Goal: Task Accomplishment & Management: Use online tool/utility

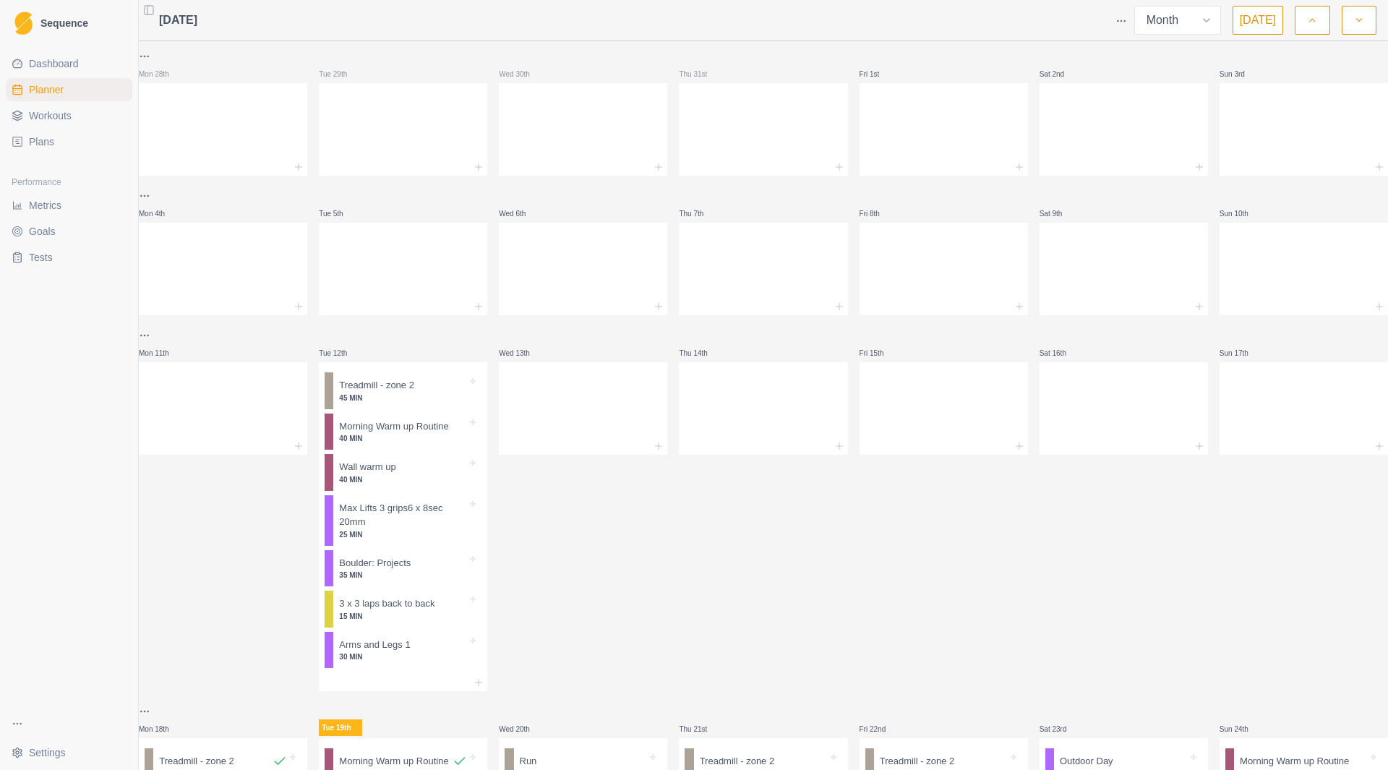
select select "month"
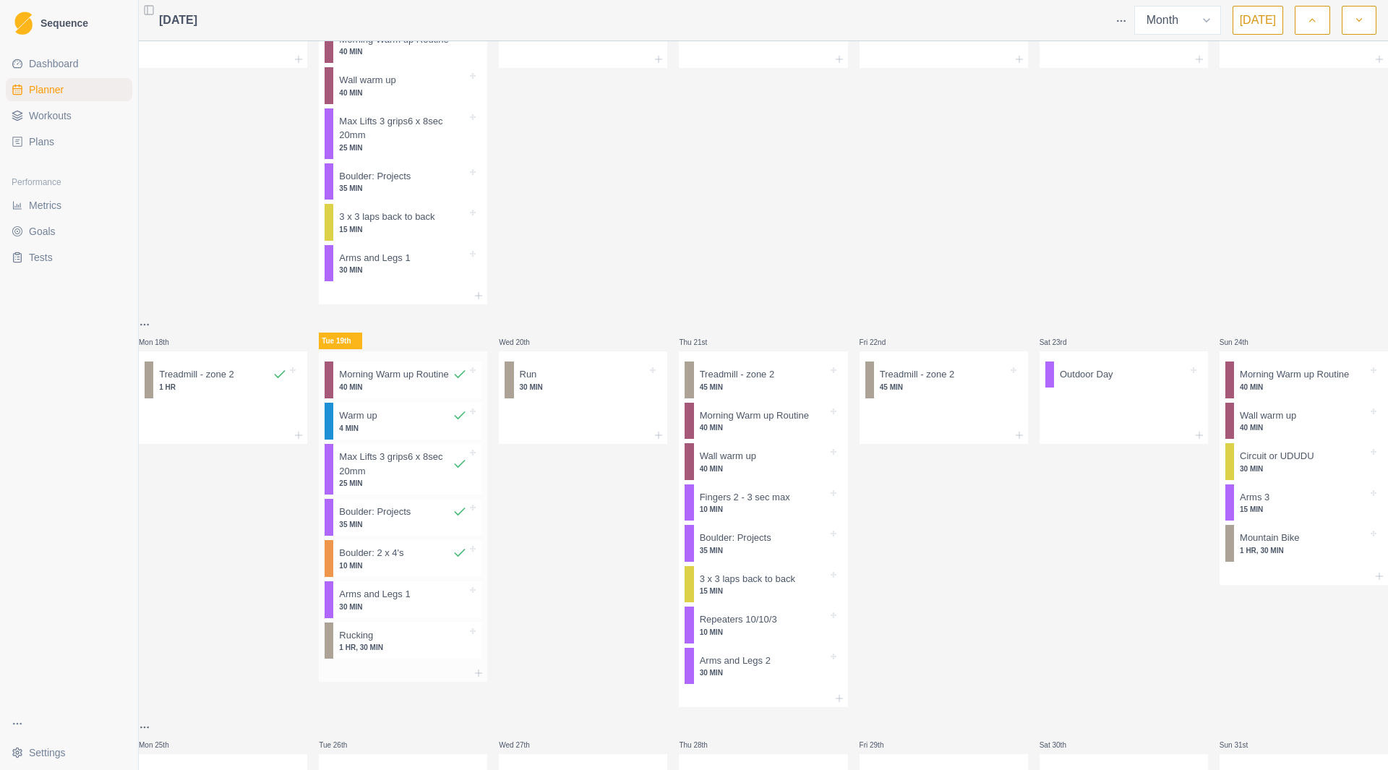
click at [424, 612] on p "30 MIN" at bounding box center [403, 606] width 128 height 11
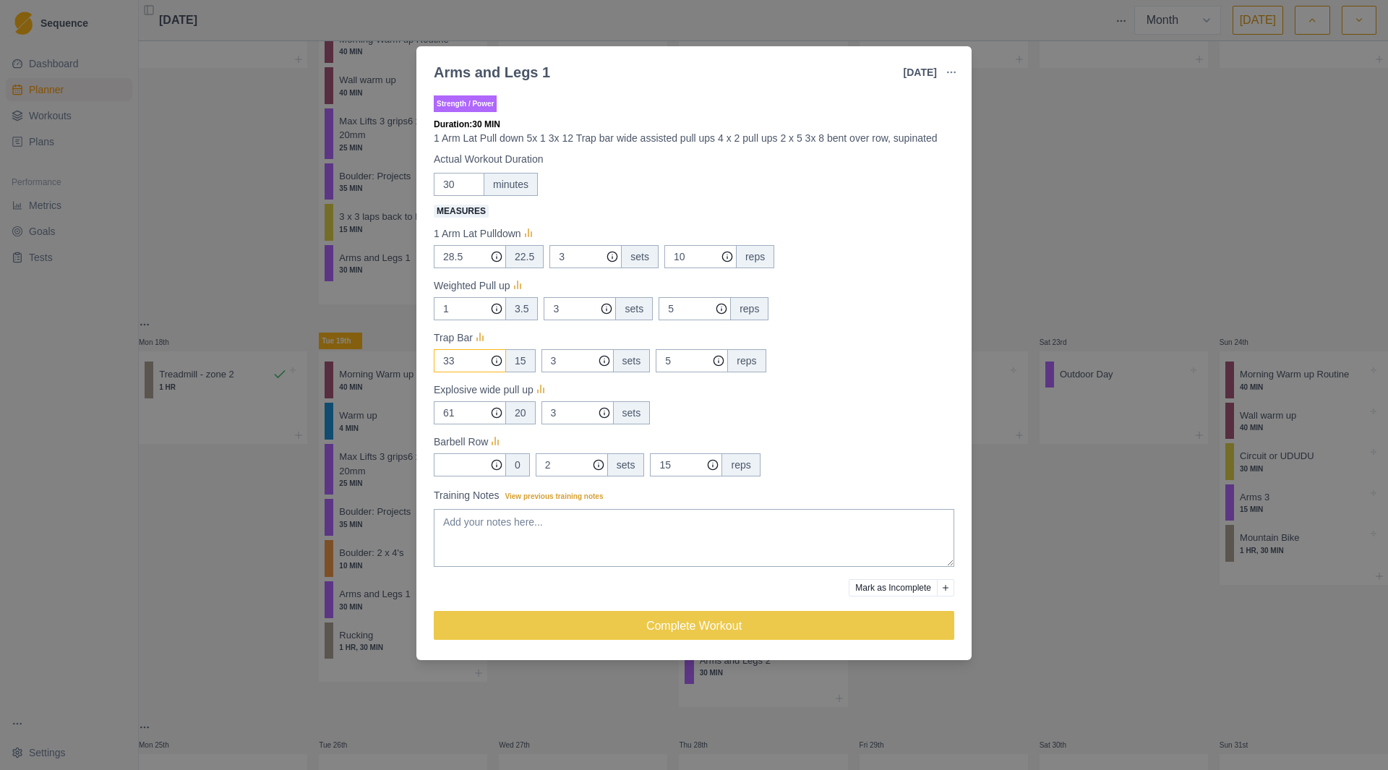
drag, startPoint x: 466, startPoint y: 363, endPoint x: 422, endPoint y: 363, distance: 44.1
click at [422, 363] on div "Strength / Power Duration: 30 MIN 1 Arm Lat Pull down 5x 1 3x 12 Trap bar wide …" at bounding box center [693, 373] width 555 height 573
type input "50"
drag, startPoint x: 675, startPoint y: 359, endPoint x: 650, endPoint y: 359, distance: 25.3
click at [650, 359] on div "50 15 3 sets 5 reps" at bounding box center [694, 360] width 520 height 23
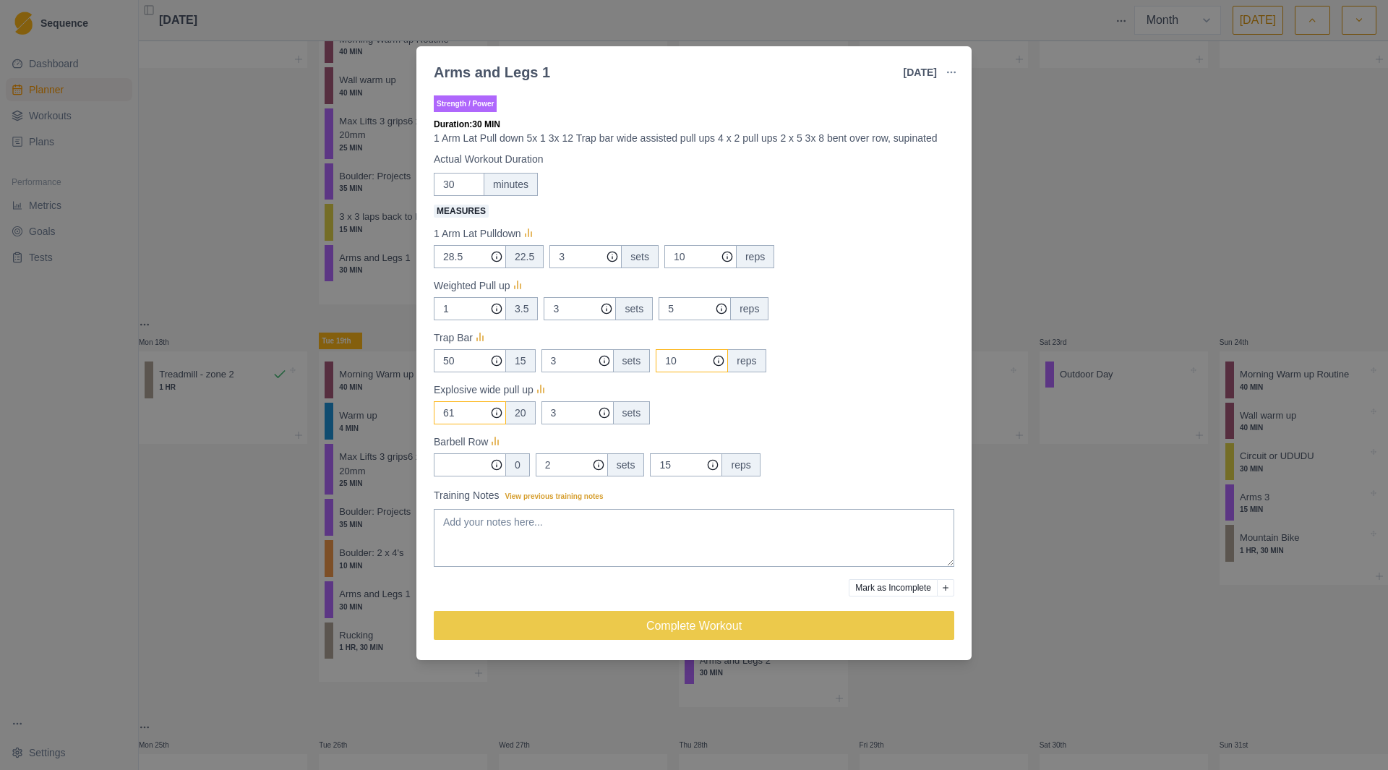
type input "10"
drag, startPoint x: 466, startPoint y: 417, endPoint x: 421, endPoint y: 413, distance: 45.7
click at [421, 413] on div "Strength / Power Duration: 30 MIN 1 Arm Lat Pull down 5x 1 3x 12 Trap bar wide …" at bounding box center [693, 373] width 555 height 573
type input "2"
drag, startPoint x: 559, startPoint y: 405, endPoint x: 517, endPoint y: 413, distance: 42.7
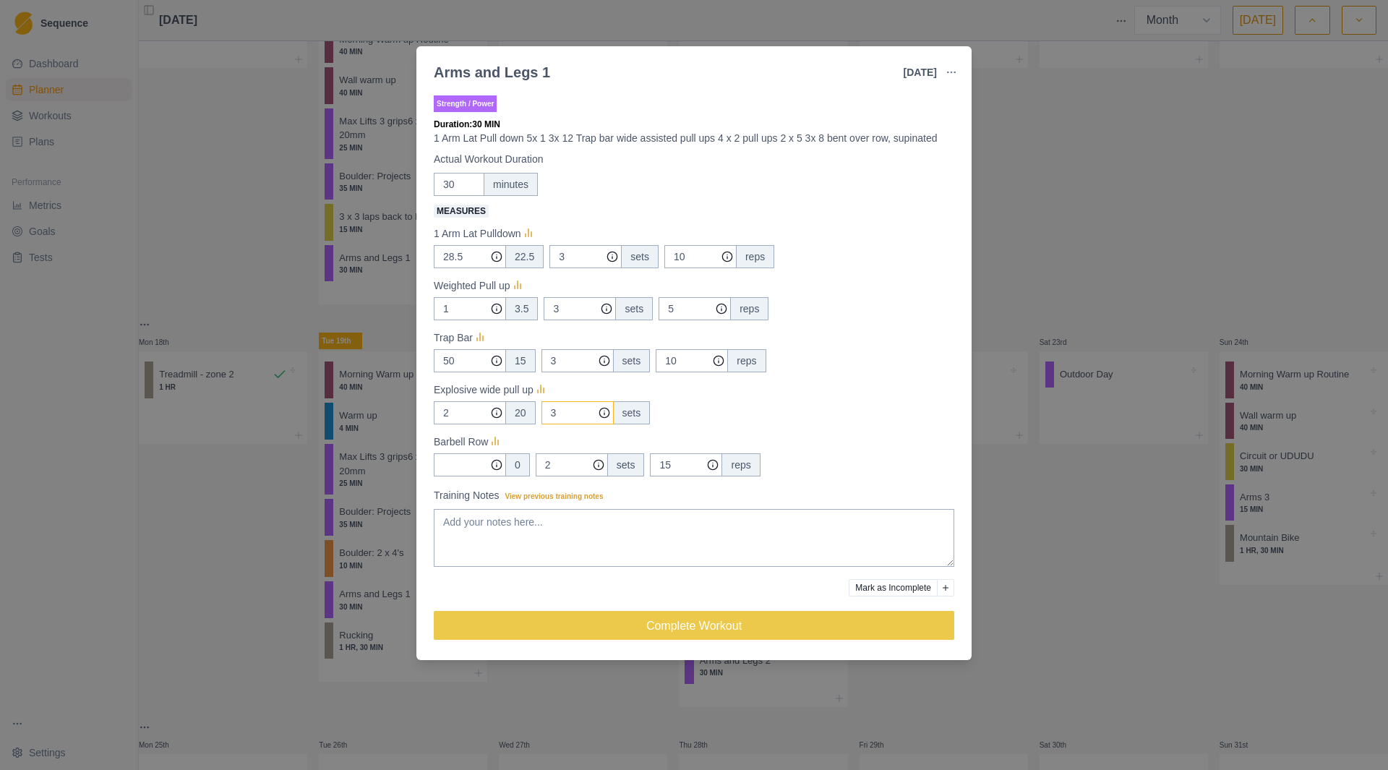
click at [517, 413] on div "2 20 3 sets" at bounding box center [694, 412] width 520 height 23
type input "4"
click at [464, 268] on input "Measures" at bounding box center [470, 256] width 72 height 23
type input "40"
drag, startPoint x: 561, startPoint y: 464, endPoint x: 531, endPoint y: 464, distance: 30.4
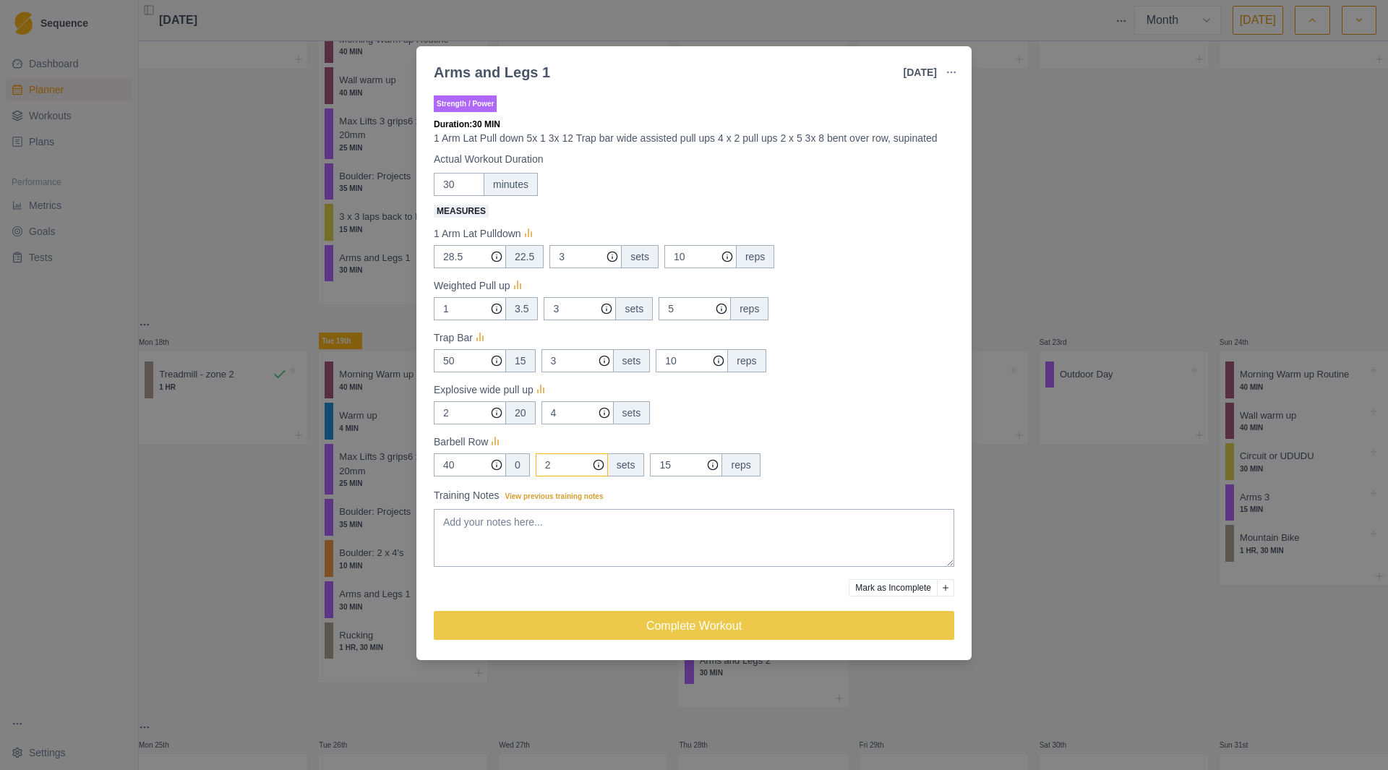
click at [531, 464] on div "40 0 2 sets 15 reps" at bounding box center [694, 464] width 520 height 23
type input "3"
drag, startPoint x: 682, startPoint y: 464, endPoint x: 622, endPoint y: 463, distance: 60.7
click at [622, 463] on div "40 0 3 sets 15 reps" at bounding box center [694, 464] width 520 height 23
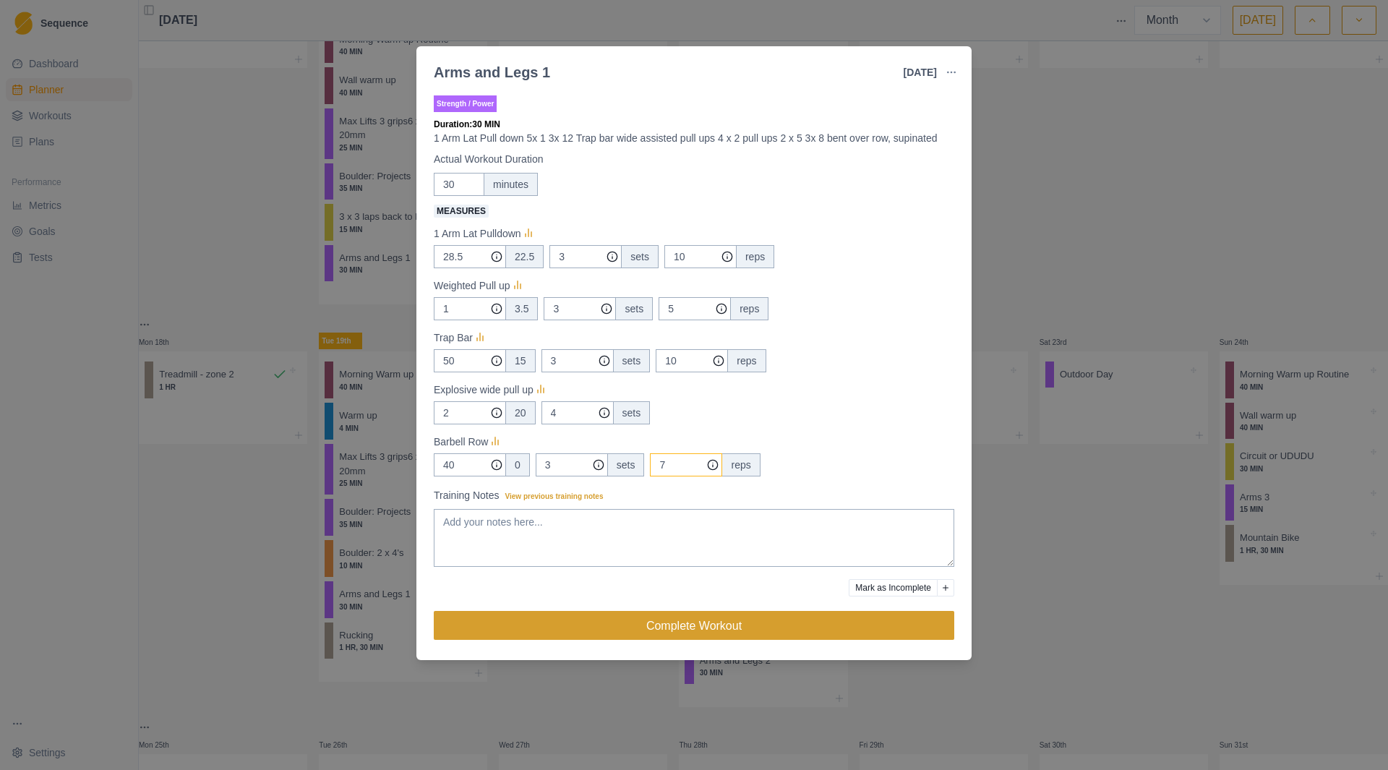
type input "7"
click at [678, 626] on button "Complete Workout" at bounding box center [694, 625] width 520 height 29
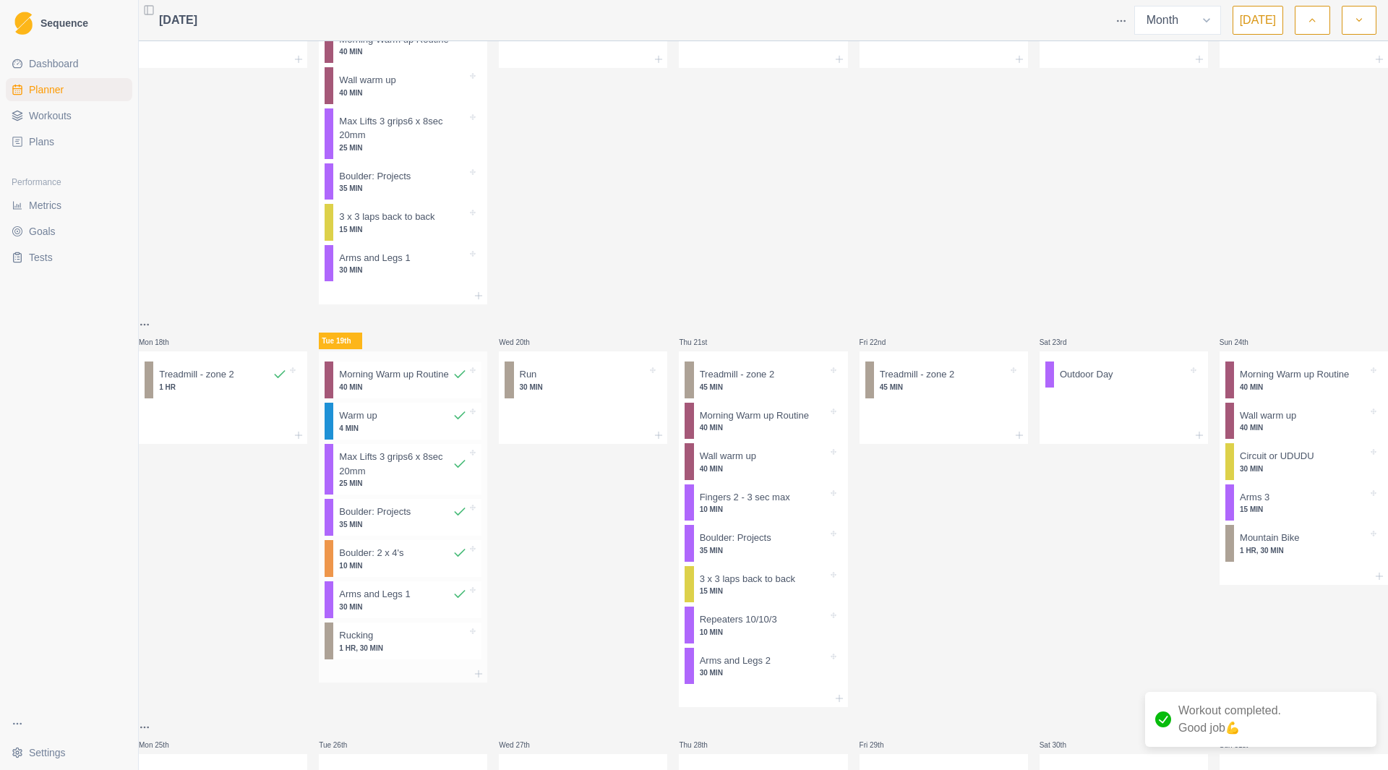
click at [406, 653] on p "1 HR, 30 MIN" at bounding box center [403, 648] width 128 height 11
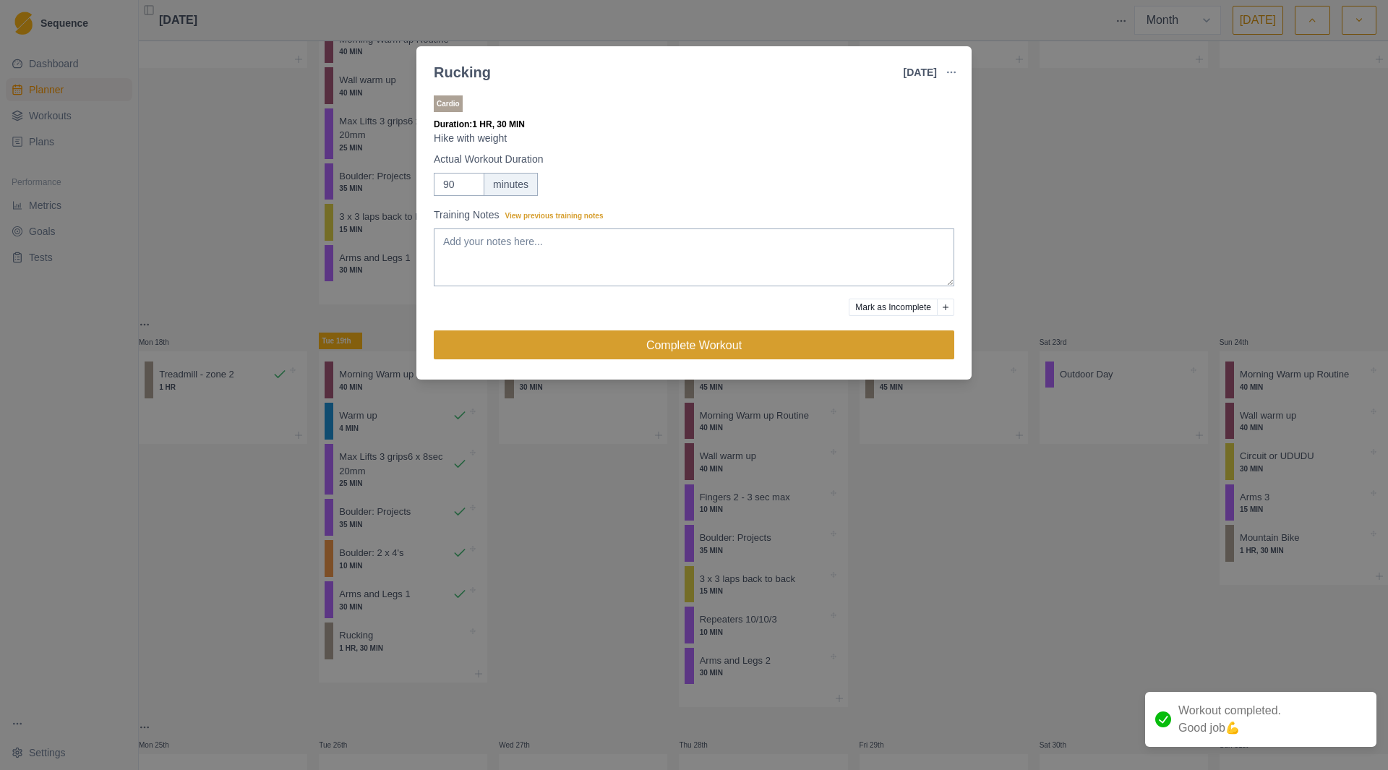
click at [674, 345] on button "Complete Workout" at bounding box center [694, 344] width 520 height 29
